Goal: Task Accomplishment & Management: Complete application form

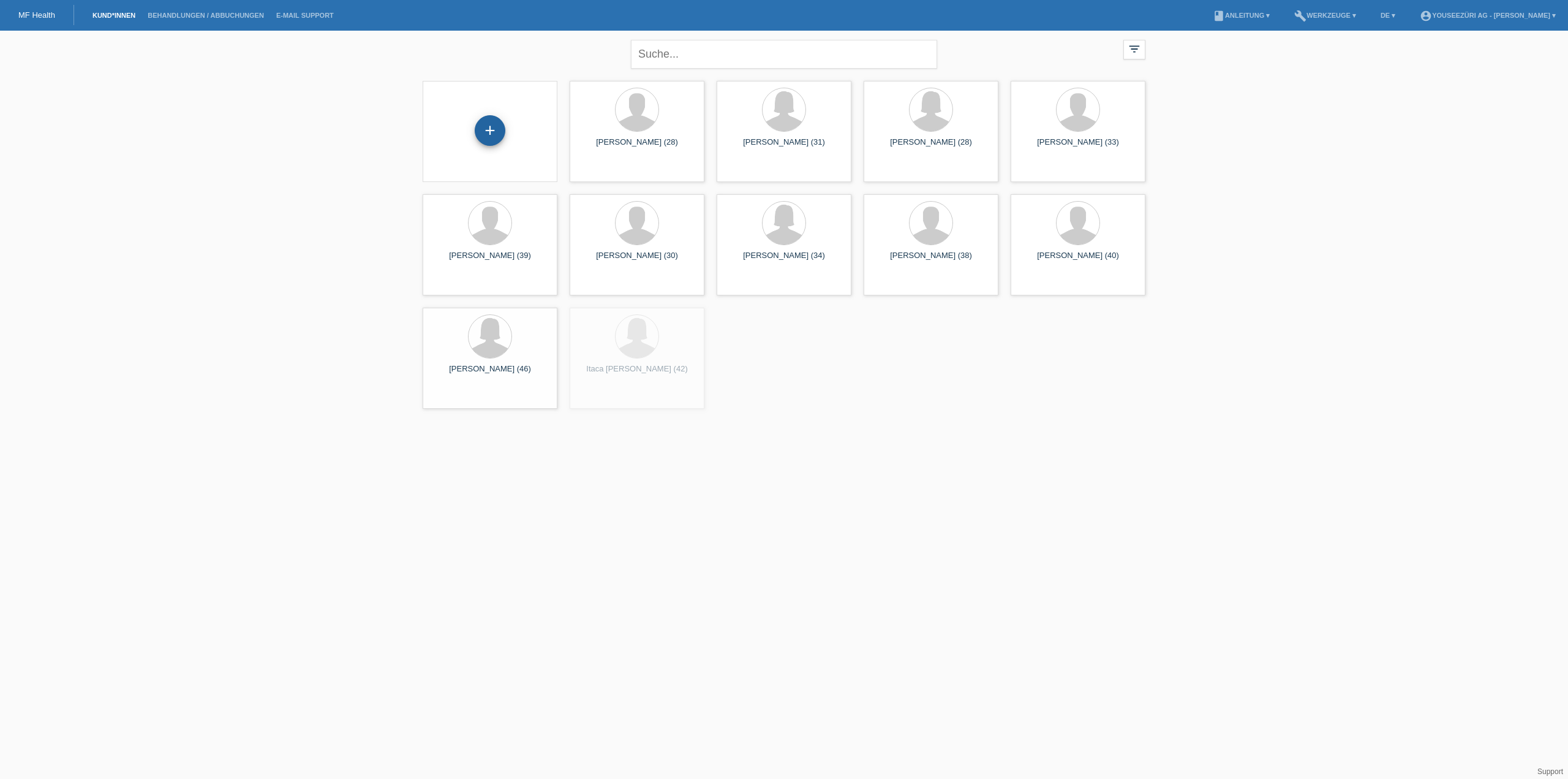
click at [489, 130] on div "+" at bounding box center [491, 131] width 31 height 31
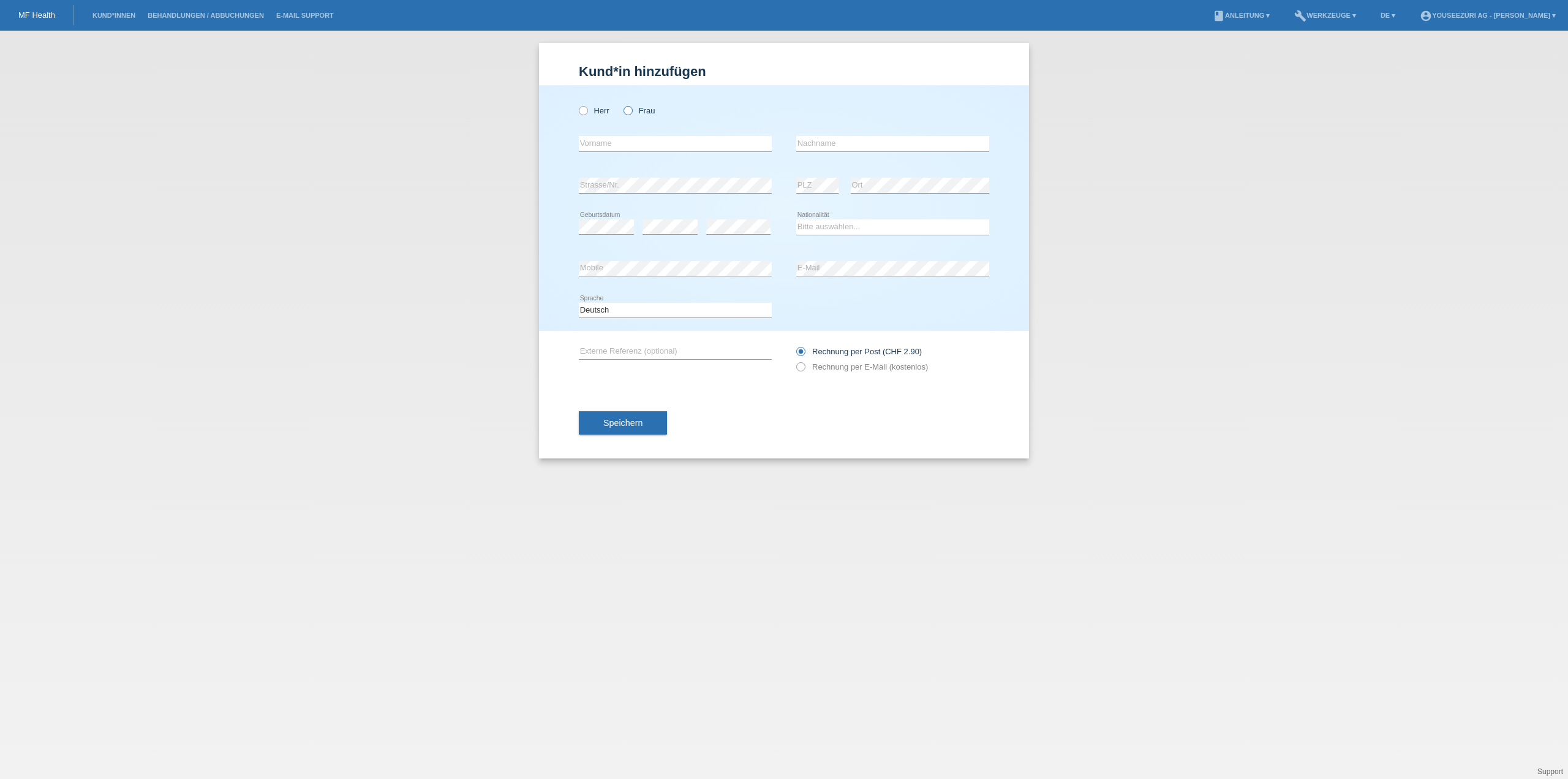
click at [622, 104] on icon at bounding box center [622, 104] width 0 height 0
click at [631, 110] on input "Frau" at bounding box center [628, 110] width 8 height 8
radio input "true"
click at [823, 146] on input "text" at bounding box center [892, 143] width 193 height 15
paste input "Hussein"
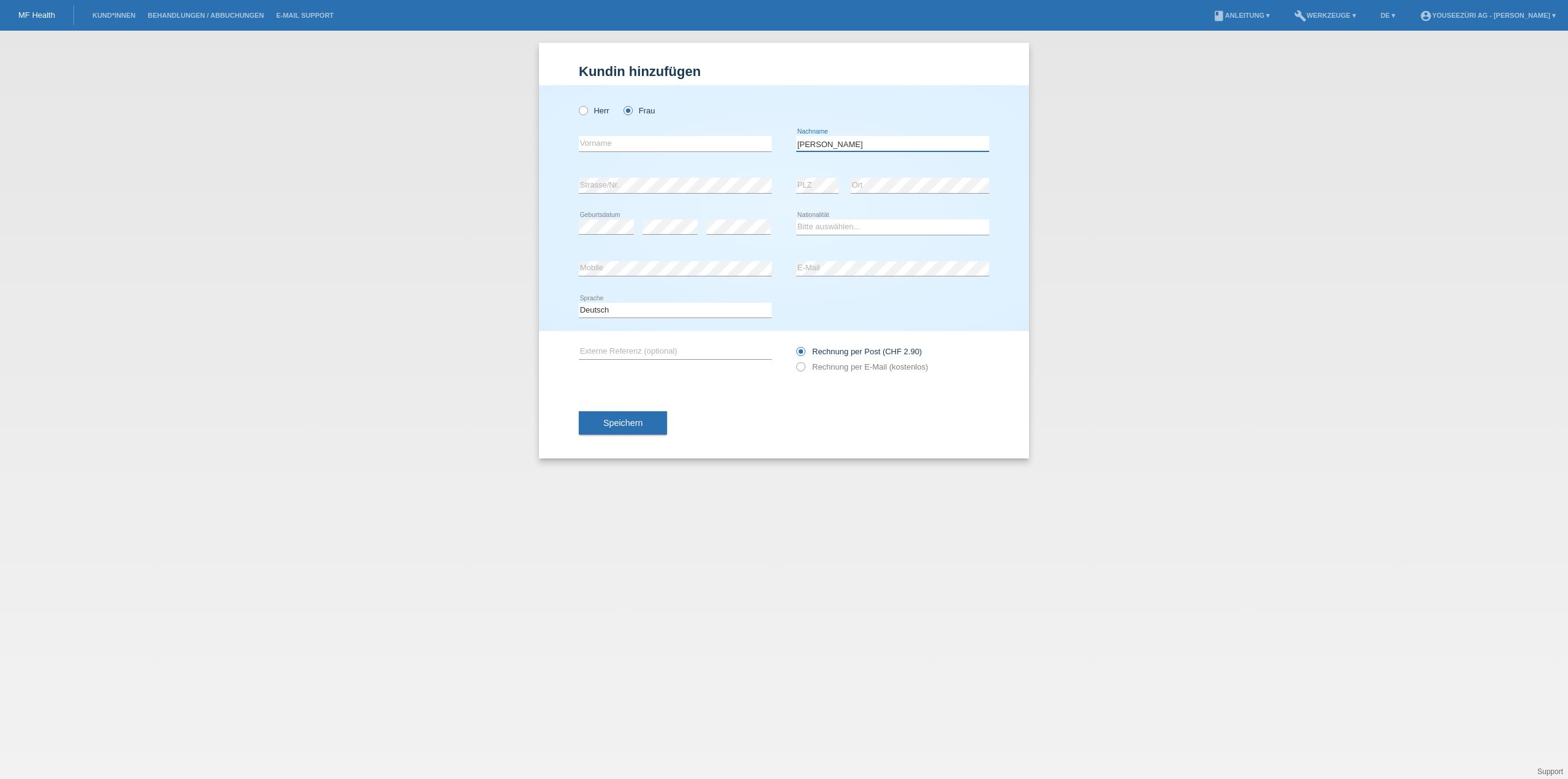
type input "Hussein"
click at [610, 145] on input "text" at bounding box center [675, 143] width 193 height 15
paste input "Helen"
type input "Helen"
click at [813, 224] on select "Bitte auswählen... Schweiz Deutschland Liechtenstein Österreich ------------ Af…" at bounding box center [892, 227] width 193 height 15
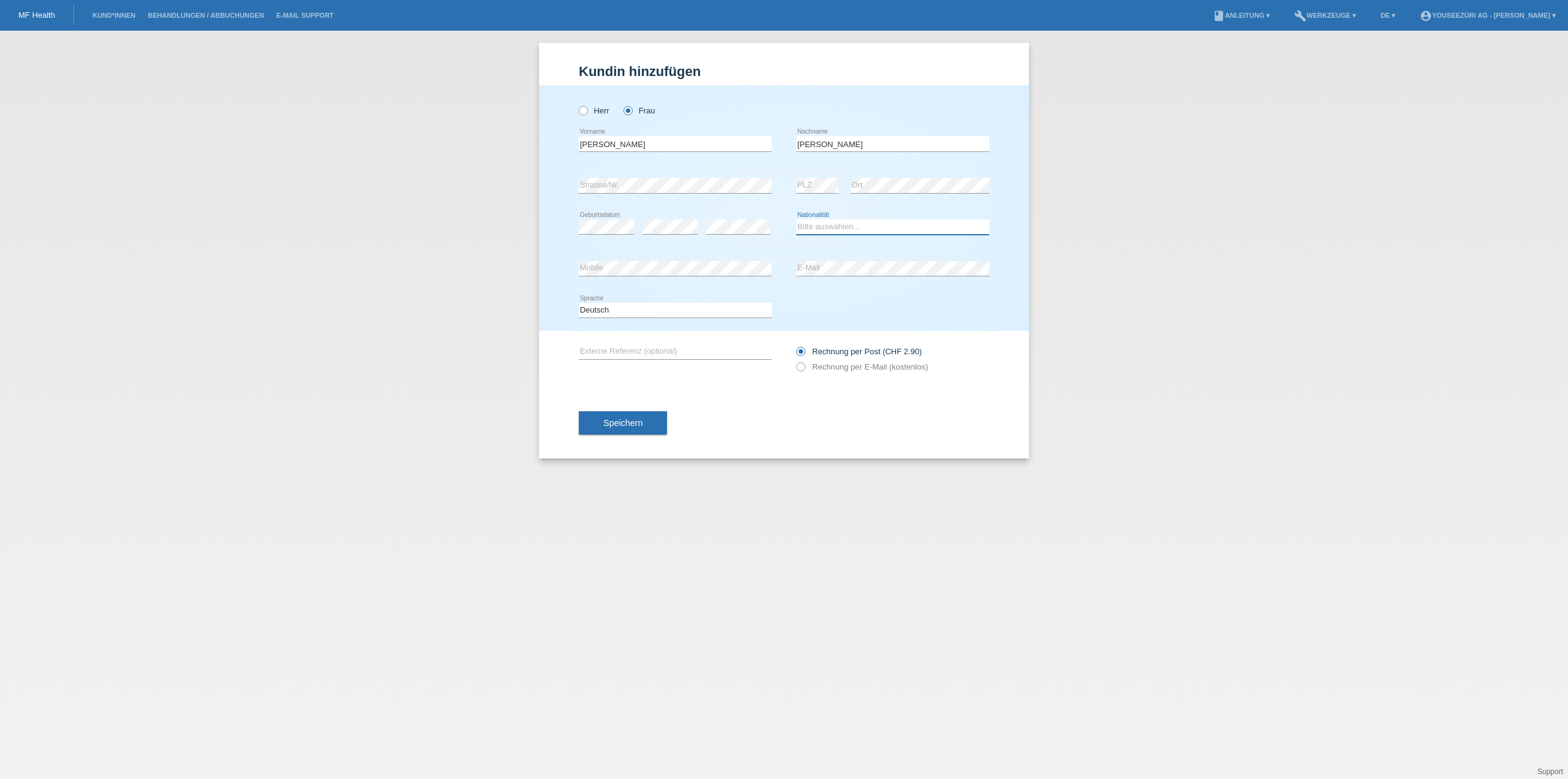
select select "CH"
click at [796, 219] on select "Bitte auswählen... Schweiz Deutschland Liechtenstein Österreich ------------ Af…" at bounding box center [892, 227] width 193 height 15
click at [609, 421] on span "Speichern" at bounding box center [622, 423] width 39 height 10
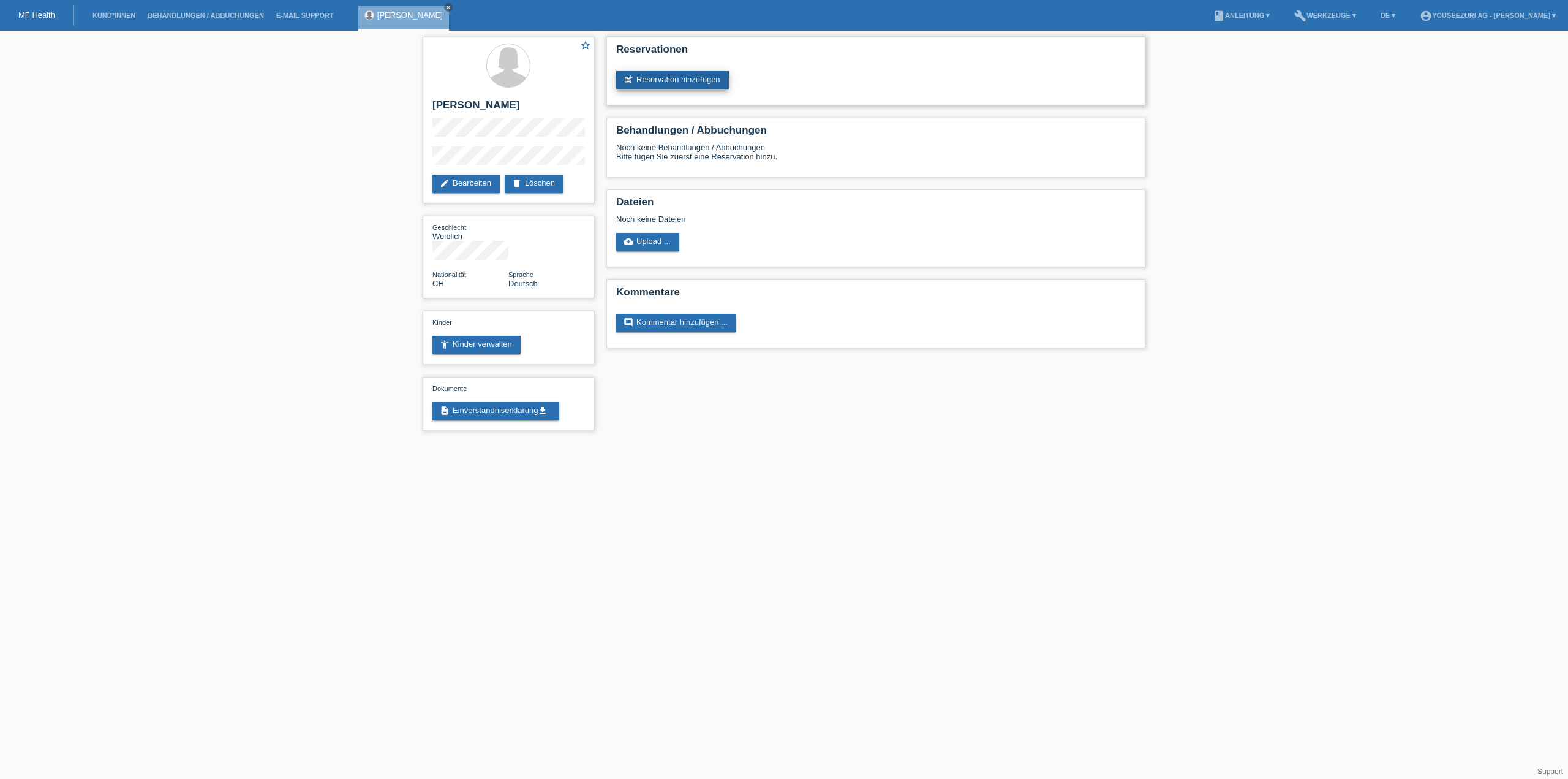
click at [697, 79] on link "post_add Reservation hinzufügen" at bounding box center [673, 80] width 112 height 18
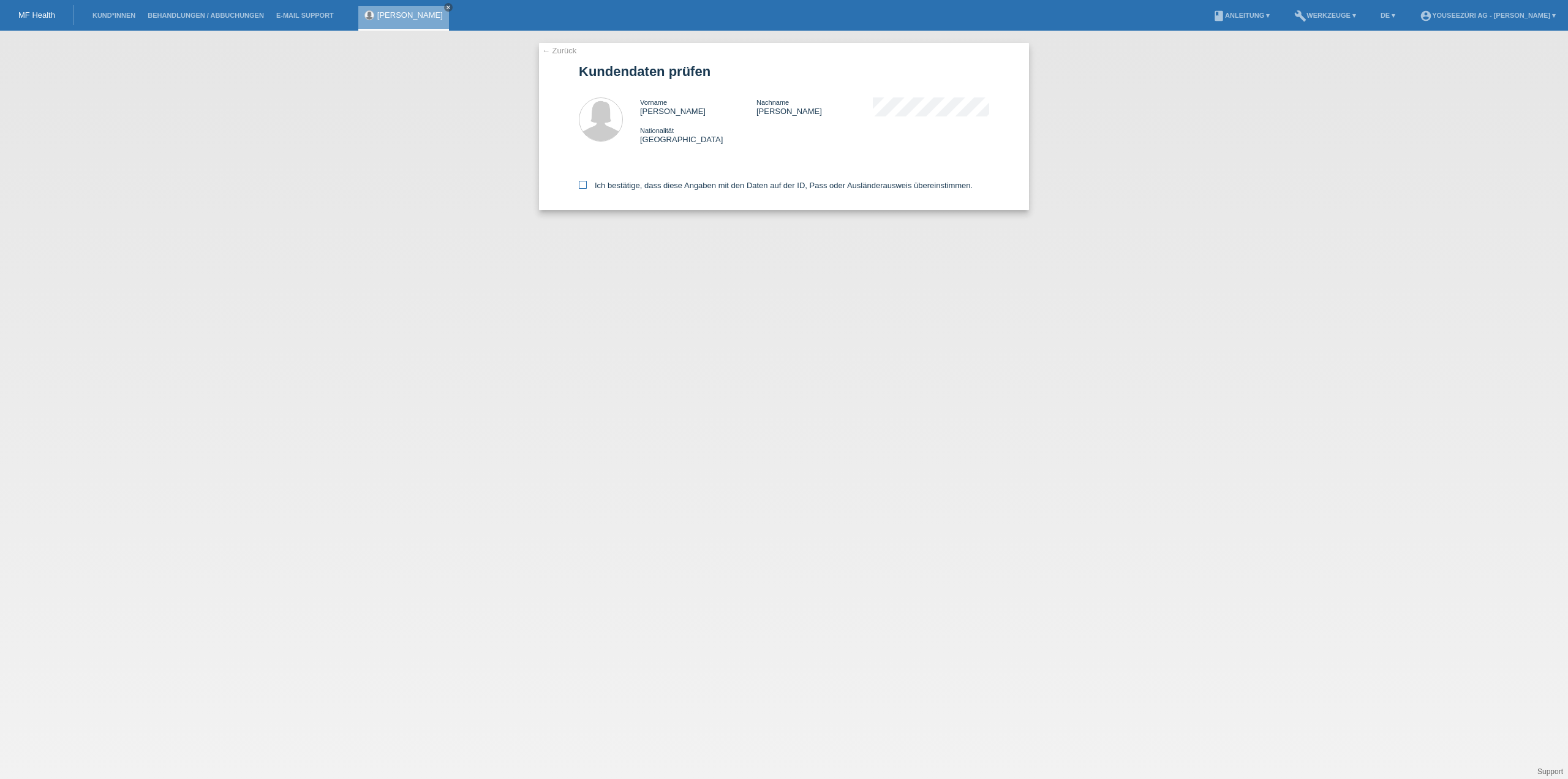
click at [586, 185] on icon at bounding box center [582, 184] width 8 height 8
click at [586, 185] on input "Ich bestätige, dass diese Angaben mit den Daten auf der ID, Pass oder Ausländer…" at bounding box center [582, 184] width 8 height 8
checkbox input "true"
click at [553, 50] on link "← Zurück" at bounding box center [560, 51] width 34 height 9
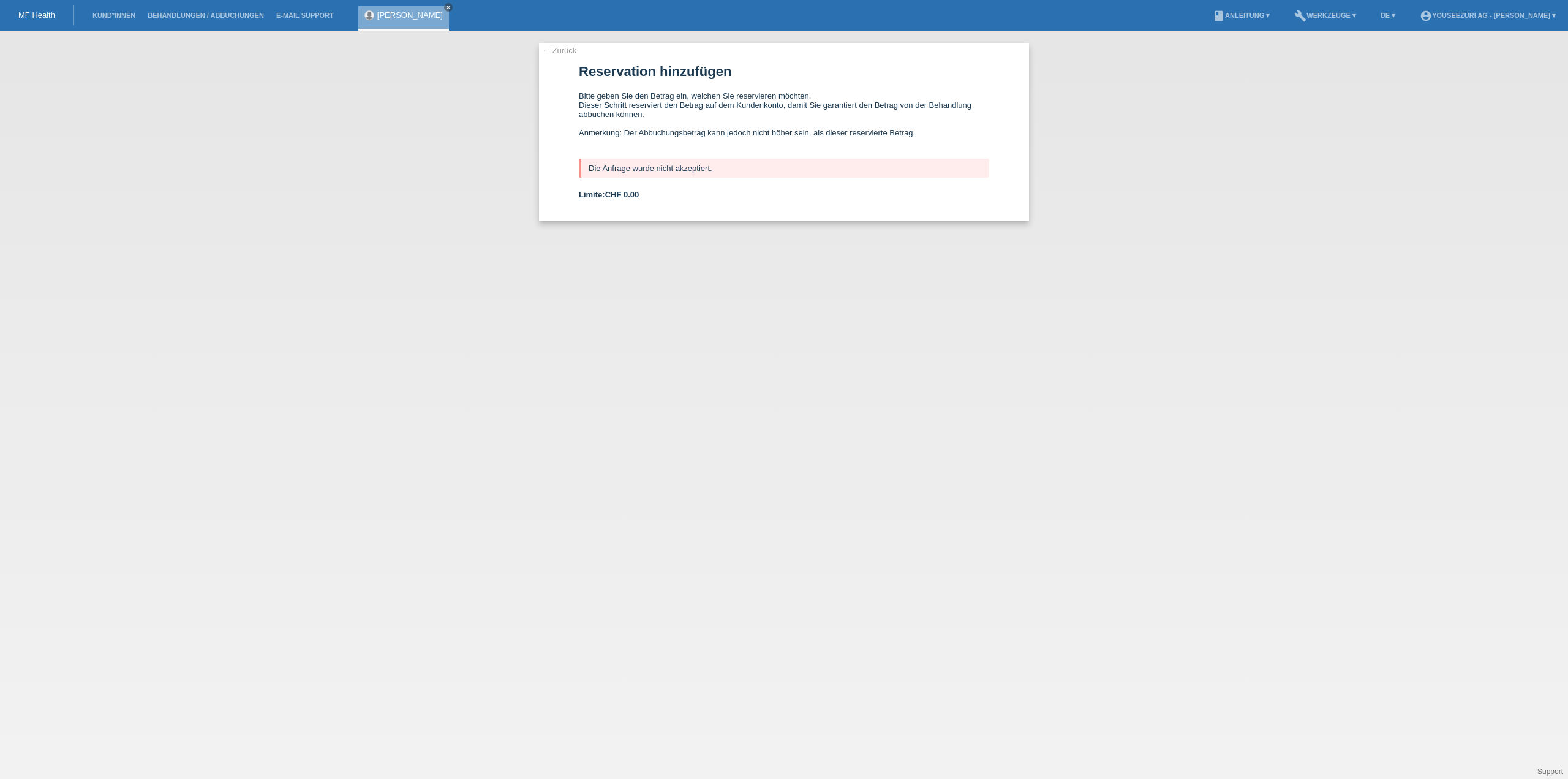
click at [398, 15] on link "[PERSON_NAME]" at bounding box center [410, 15] width 65 height 9
click at [564, 52] on link "← Zurück" at bounding box center [560, 51] width 34 height 9
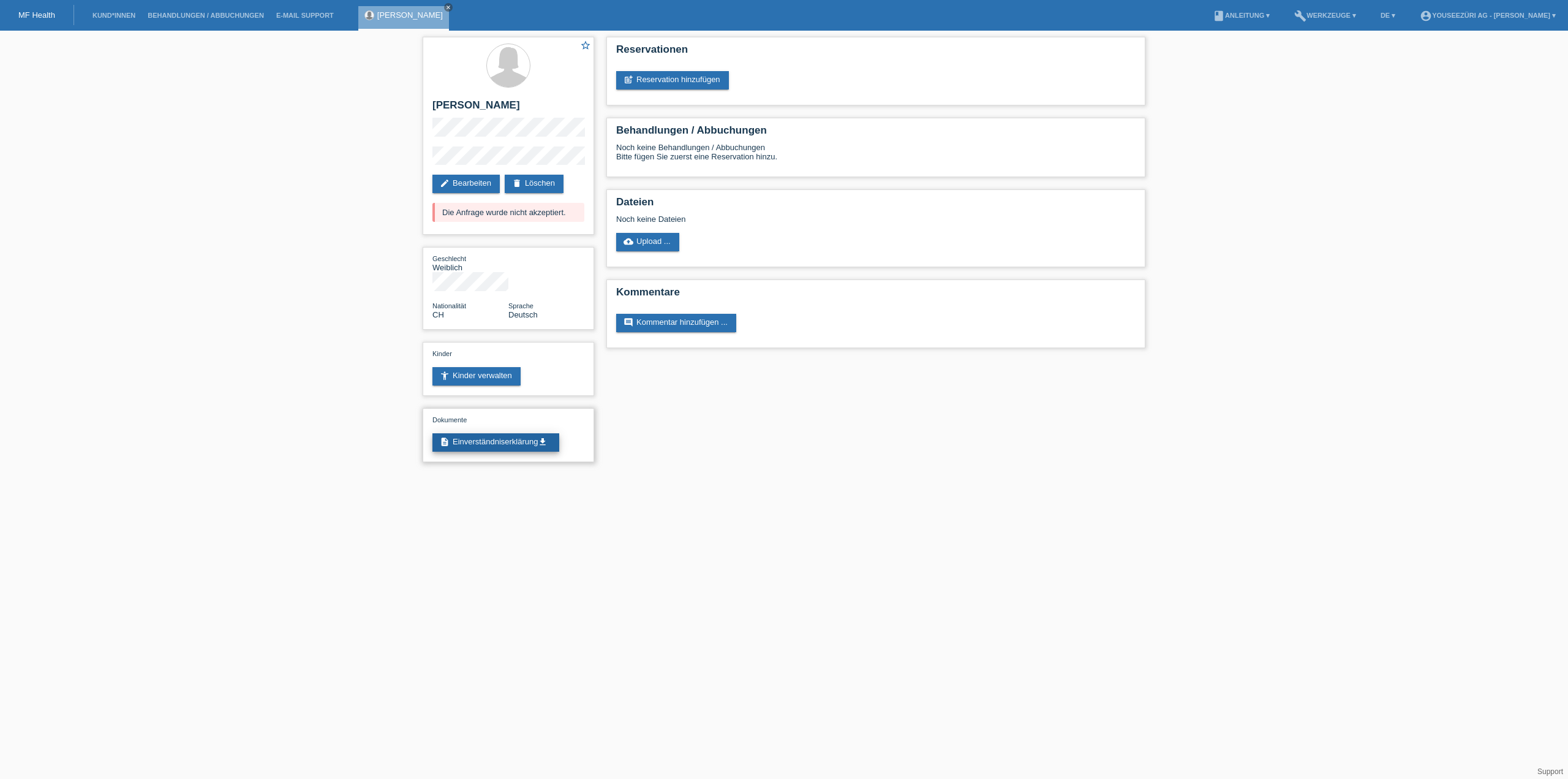
click at [493, 433] on link "description Einverständniserklärung get_app" at bounding box center [496, 443] width 127 height 18
click at [453, 179] on link "edit Bearbeiten" at bounding box center [466, 184] width 67 height 18
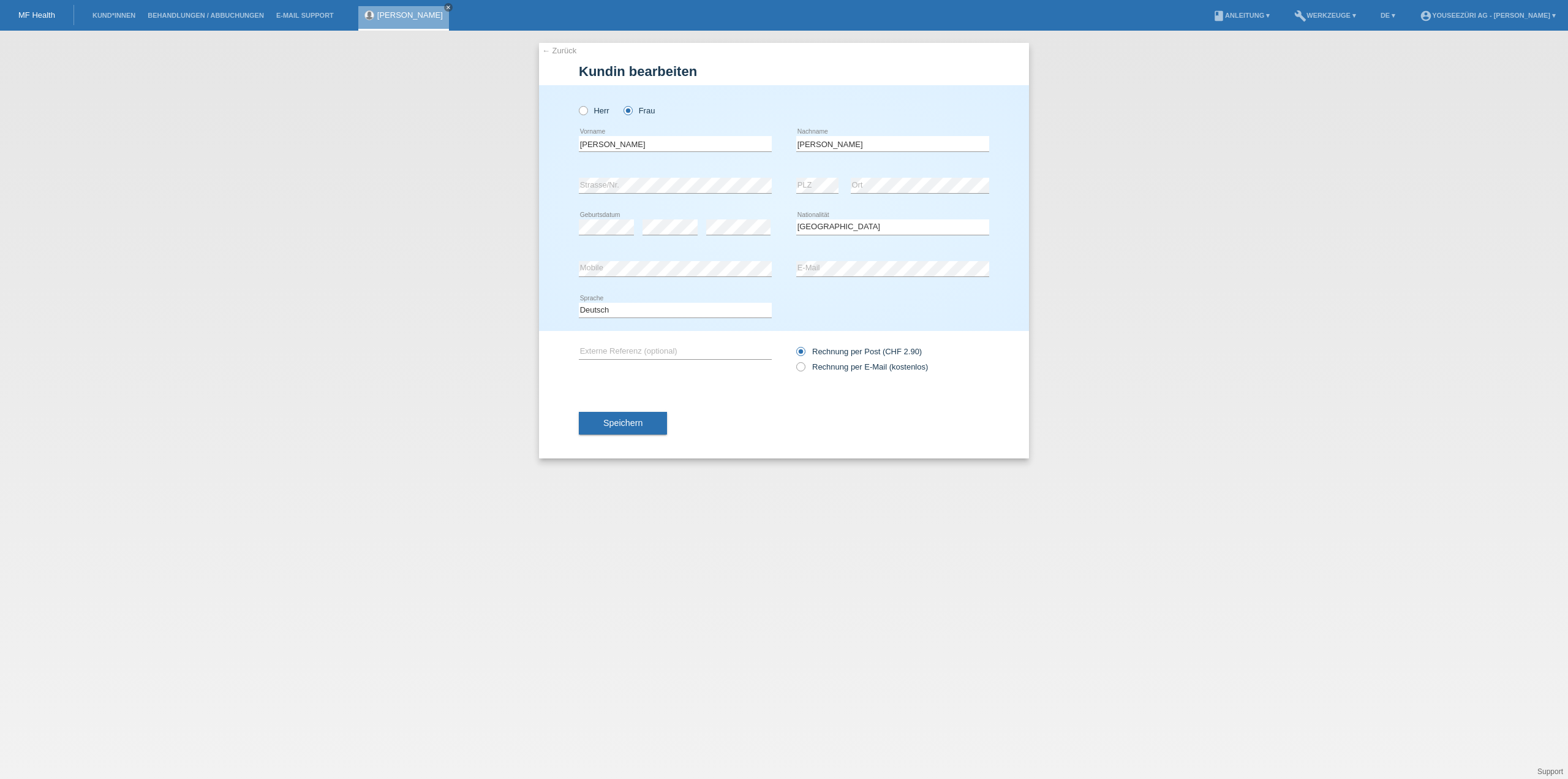
select select "CH"
drag, startPoint x: 626, startPoint y: 424, endPoint x: 636, endPoint y: 423, distance: 10.0
click at [626, 424] on span "Speichern" at bounding box center [622, 423] width 39 height 10
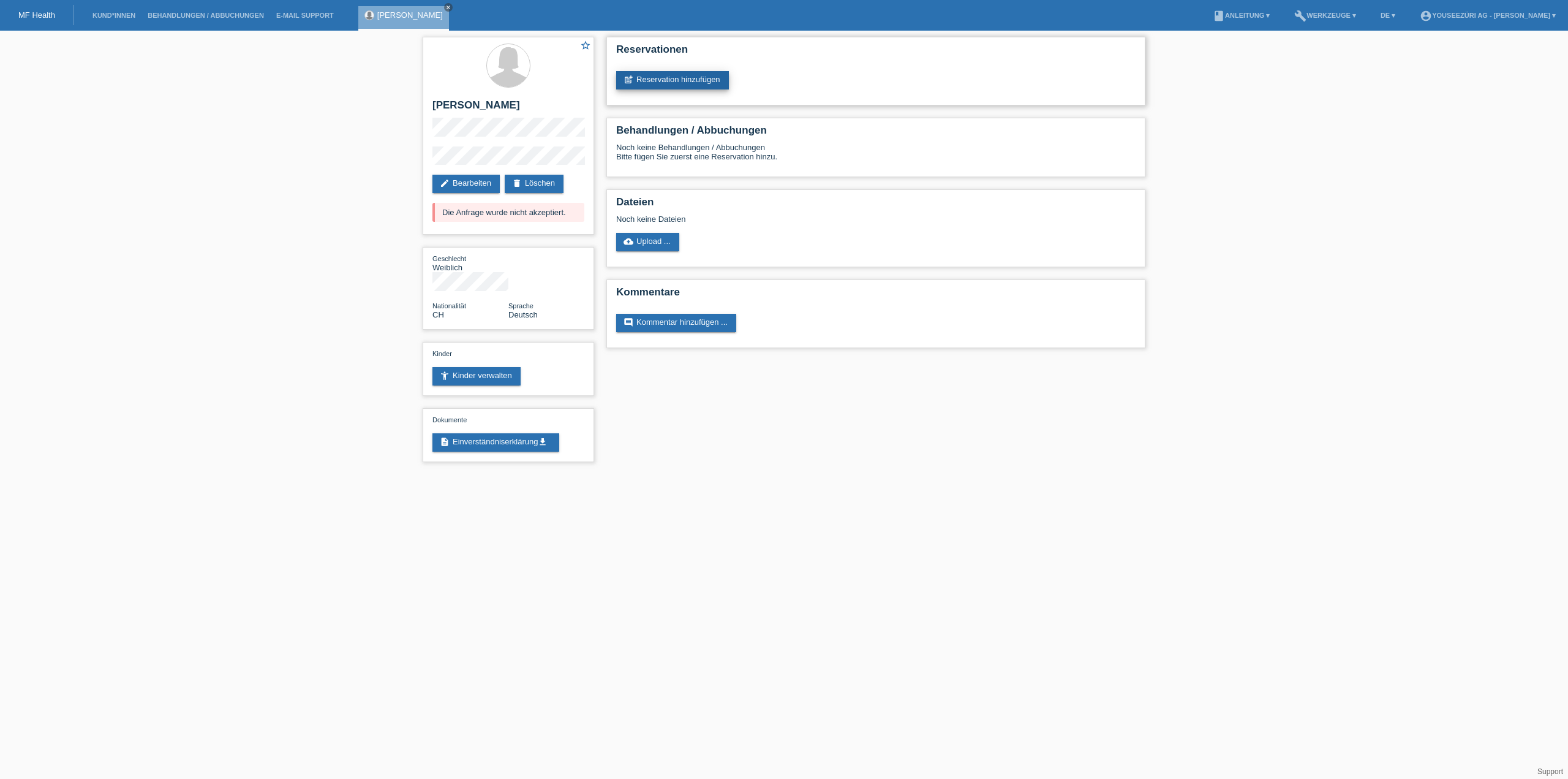
click at [667, 76] on link "post_add Reservation hinzufügen" at bounding box center [673, 80] width 112 height 18
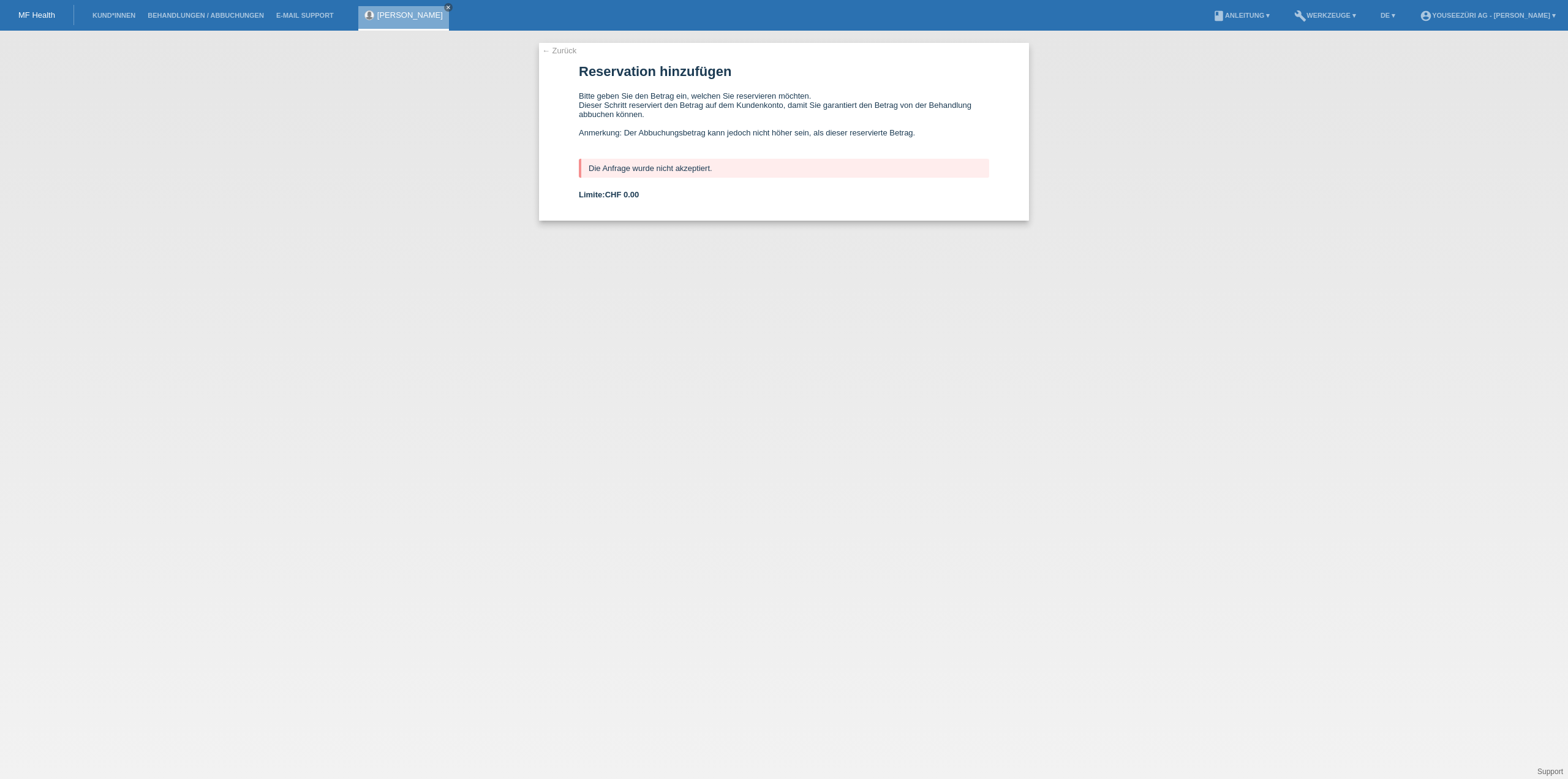
click at [563, 49] on link "← Zurück" at bounding box center [560, 51] width 34 height 9
